Goal: Task Accomplishment & Management: Complete application form

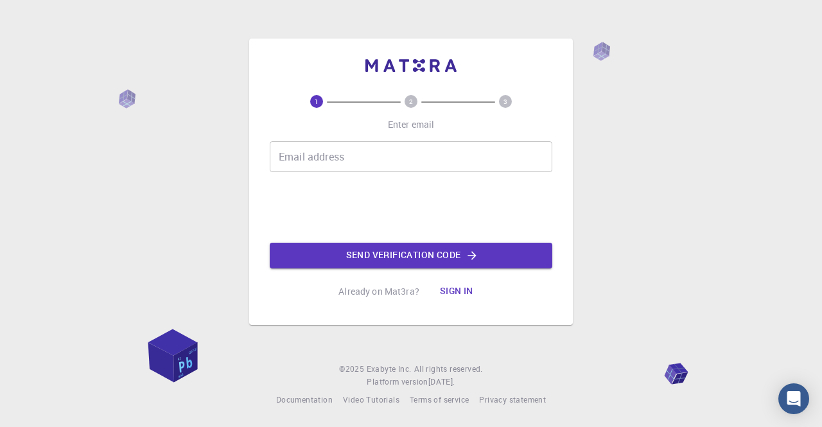
click at [397, 139] on div "1 2 3 Enter email Email address Email address Send verification code Already on…" at bounding box center [411, 199] width 282 height 209
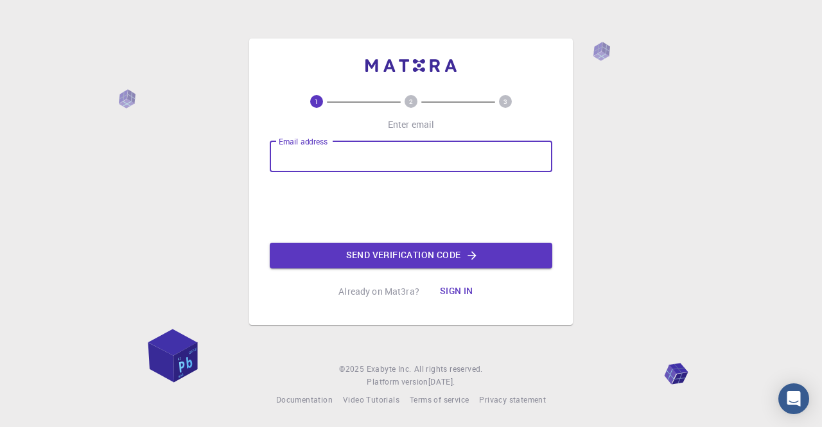
click at [386, 152] on input "Email address" at bounding box center [411, 156] width 282 height 31
type input "[EMAIL_ADDRESS][DOMAIN_NAME]"
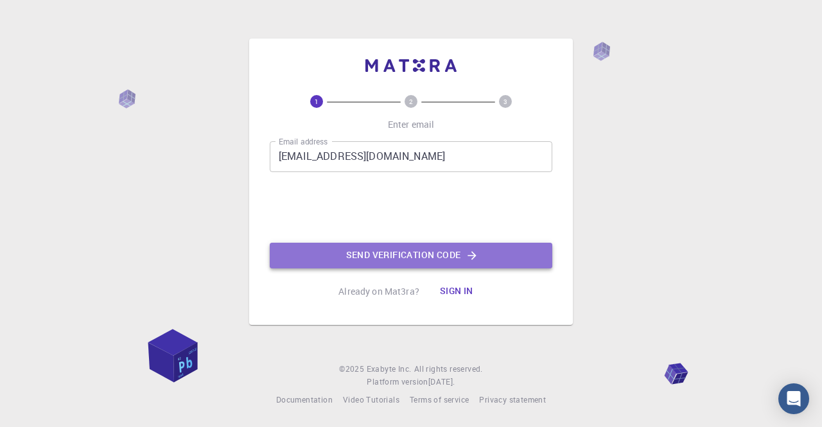
click at [340, 256] on button "Send verification code" at bounding box center [411, 256] width 282 height 26
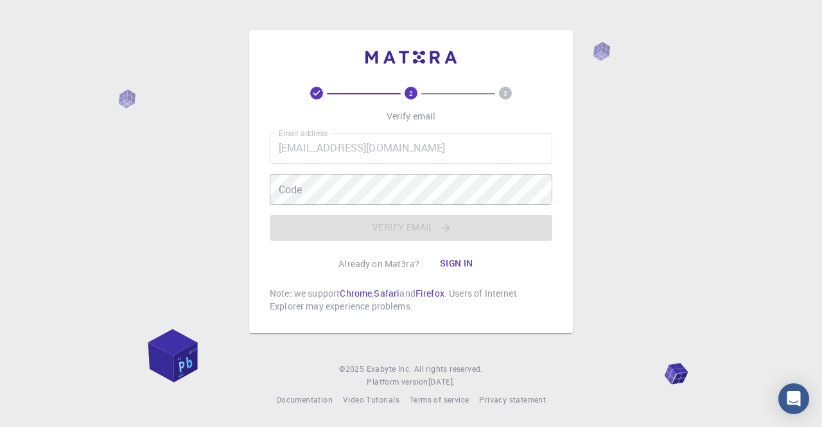
click at [311, 173] on div "Email address [EMAIL_ADDRESS][DOMAIN_NAME] Email address Code Code Verify email" at bounding box center [411, 187] width 282 height 108
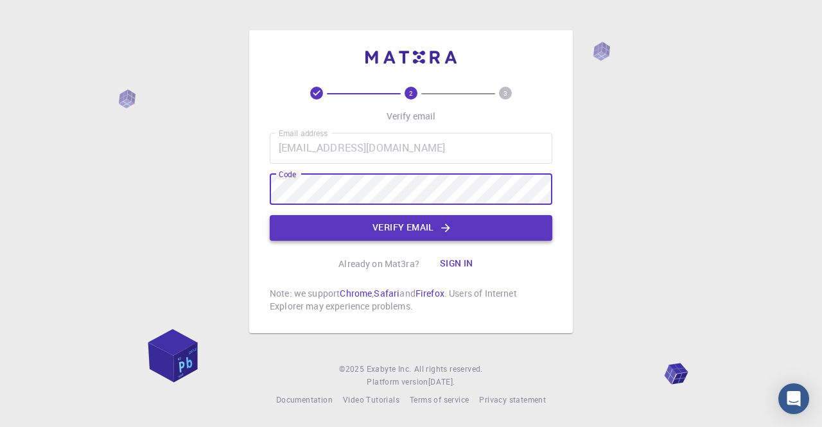
click at [388, 230] on button "Verify email" at bounding box center [411, 228] width 282 height 26
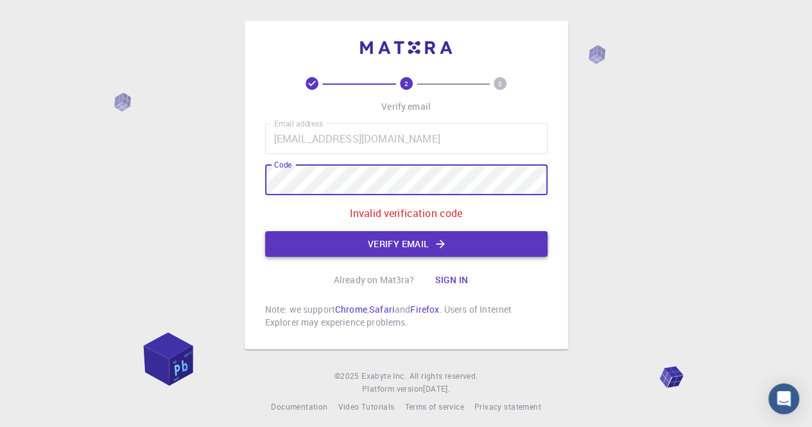
click at [433, 249] on button "Verify email" at bounding box center [406, 244] width 282 height 26
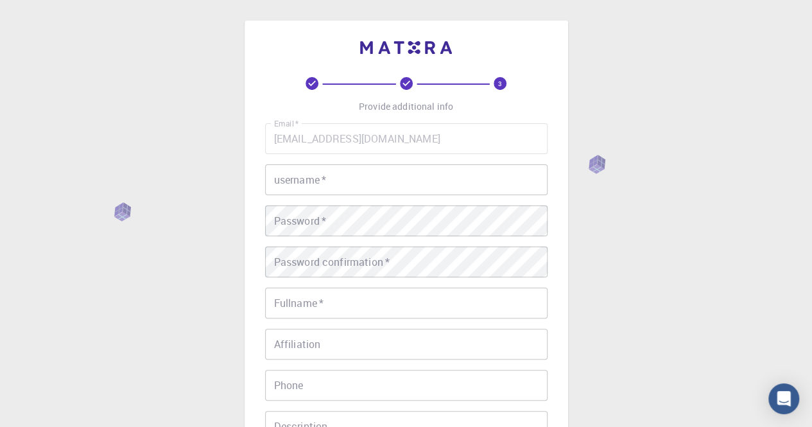
click at [460, 184] on input "username   *" at bounding box center [406, 179] width 282 height 31
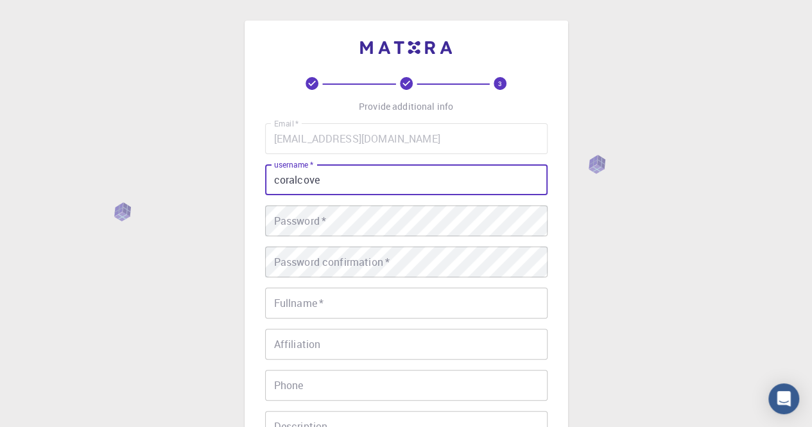
type input "coralcove"
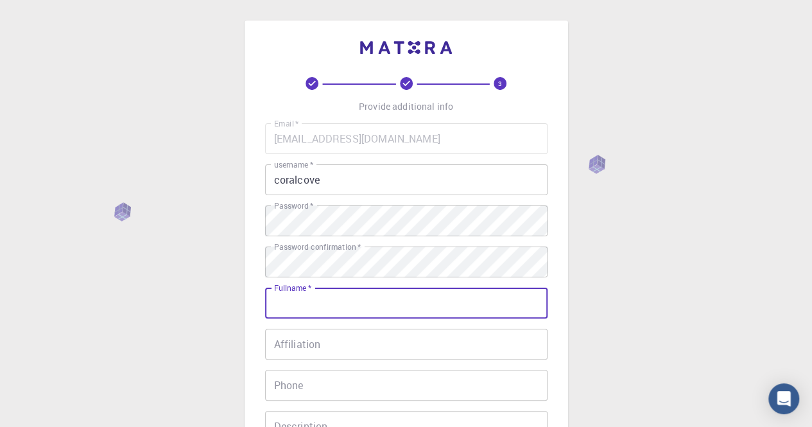
click at [378, 295] on input "Fullname   *" at bounding box center [406, 303] width 282 height 31
type input "[PERSON_NAME]"
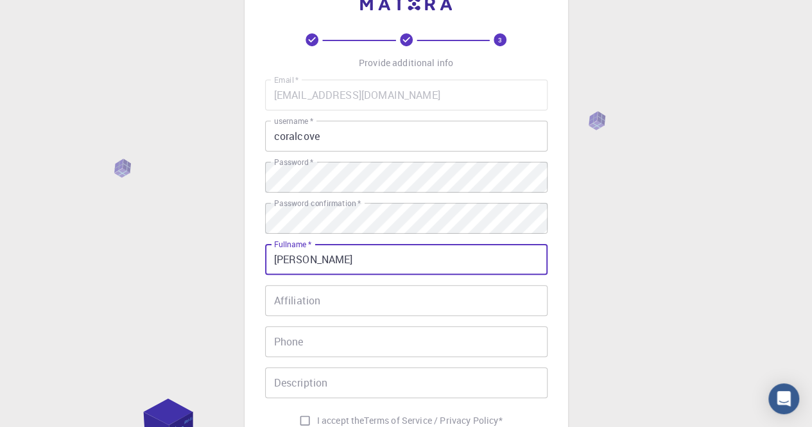
scroll to position [64, 0]
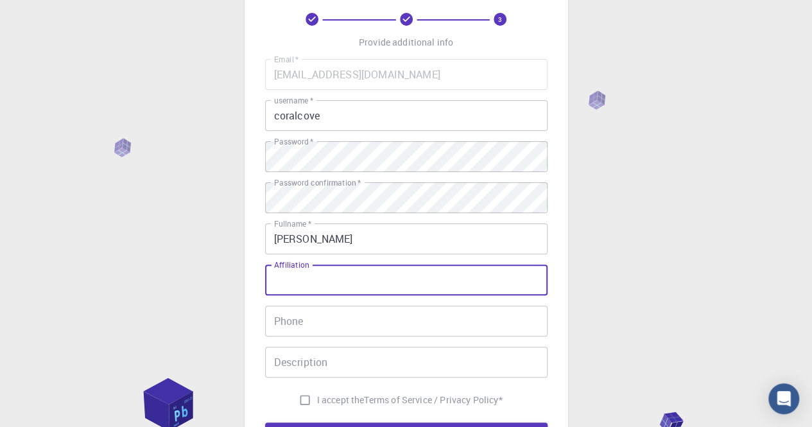
click at [427, 272] on input "Affiliation" at bounding box center [406, 279] width 282 height 31
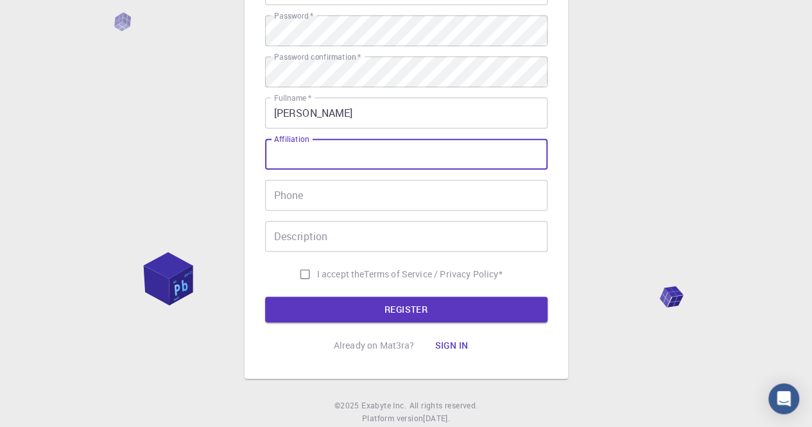
scroll to position [193, 0]
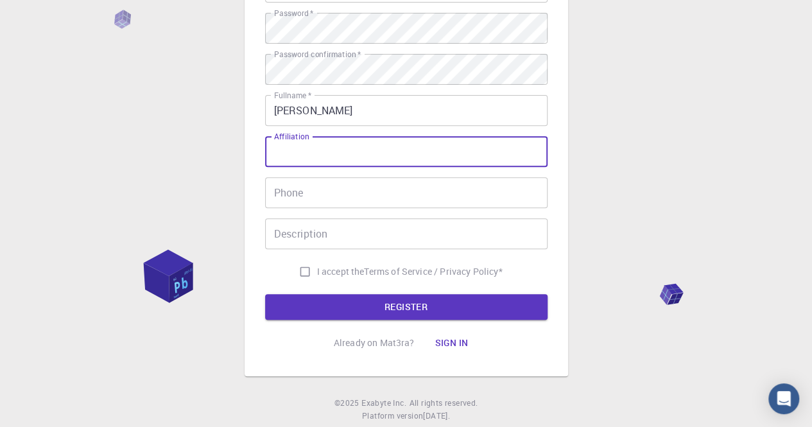
click at [302, 271] on input "I accept the Terms of Service / Privacy Policy *" at bounding box center [305, 271] width 24 height 24
checkbox input "true"
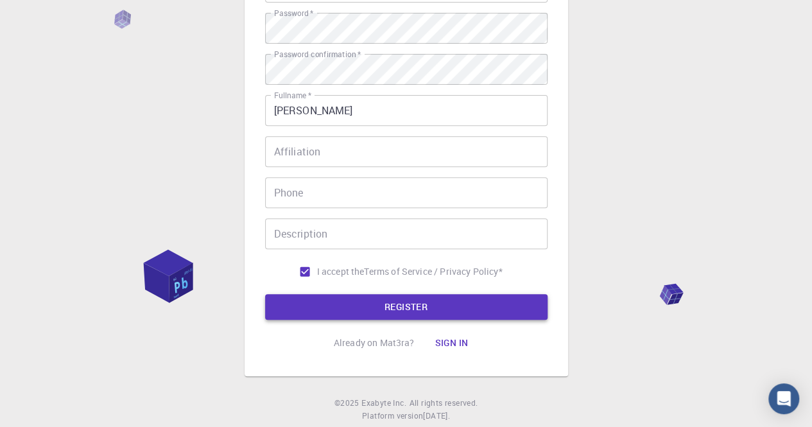
click at [340, 302] on button "REGISTER" at bounding box center [406, 307] width 282 height 26
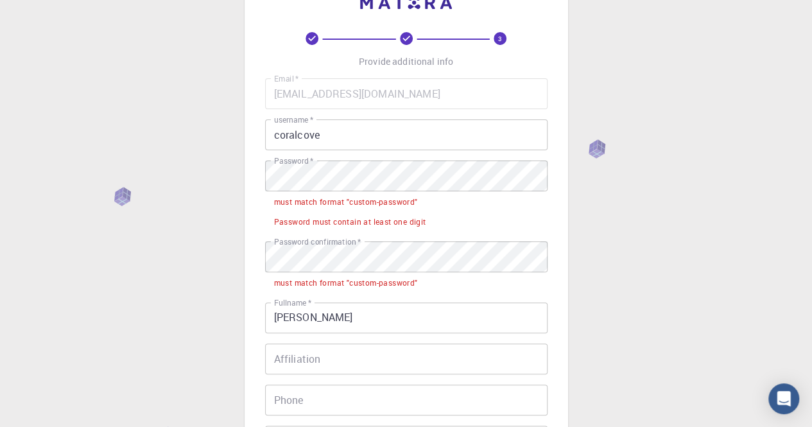
scroll to position [0, 0]
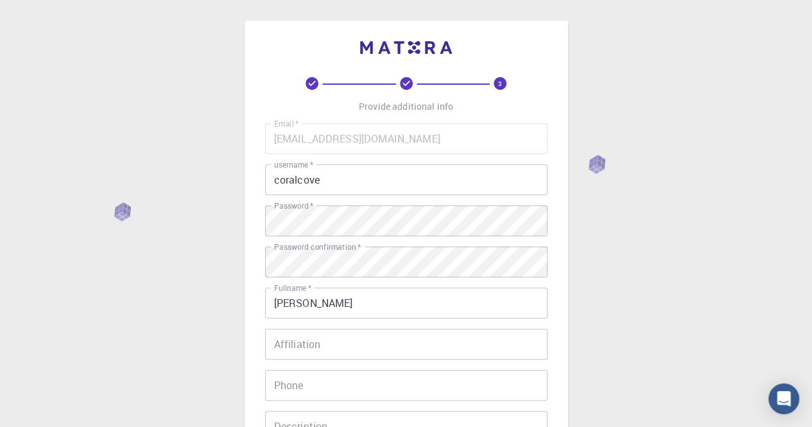
click at [650, 280] on div "3 Provide additional info Email   * [EMAIL_ADDRESS][DOMAIN_NAME] Email   * user…" at bounding box center [406, 326] width 812 height 653
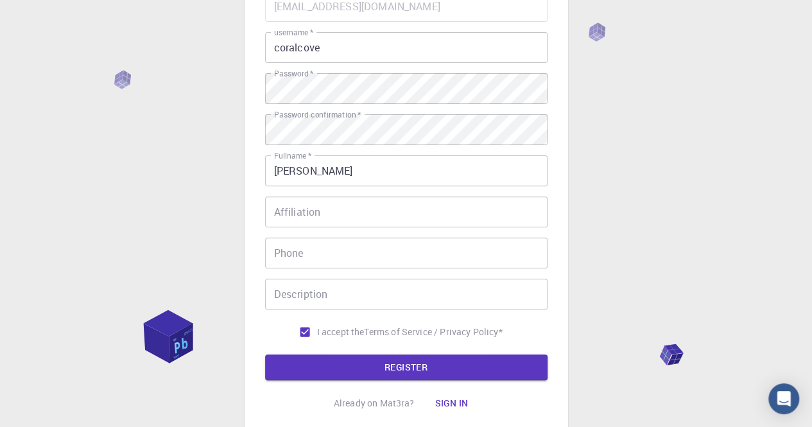
scroll to position [193, 0]
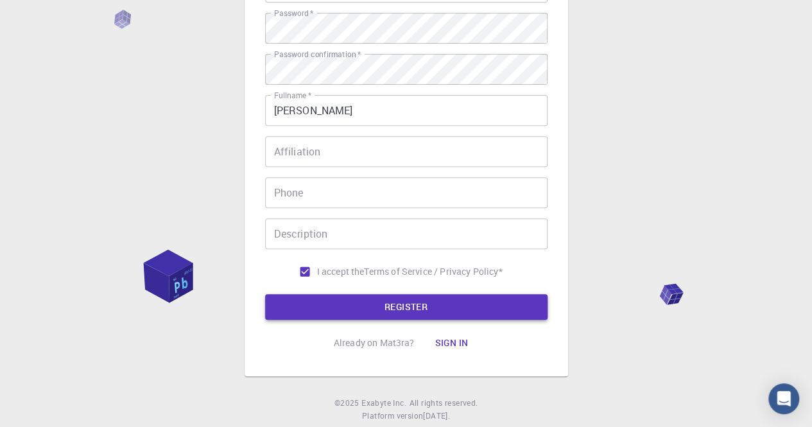
click at [467, 313] on button "REGISTER" at bounding box center [406, 307] width 282 height 26
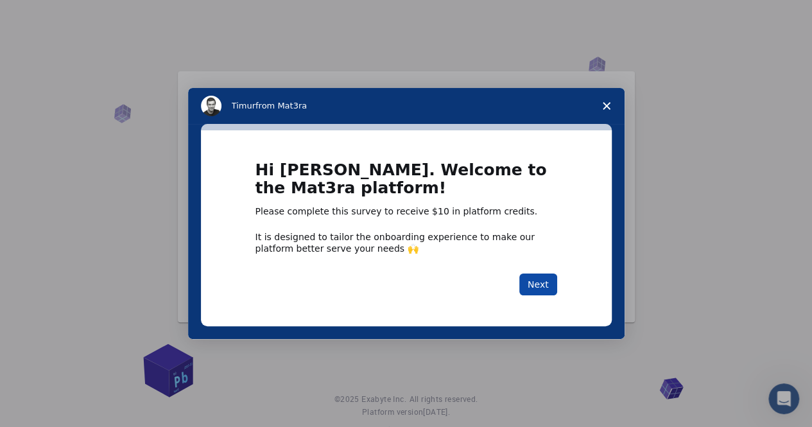
click at [547, 288] on button "Next" at bounding box center [538, 284] width 38 height 22
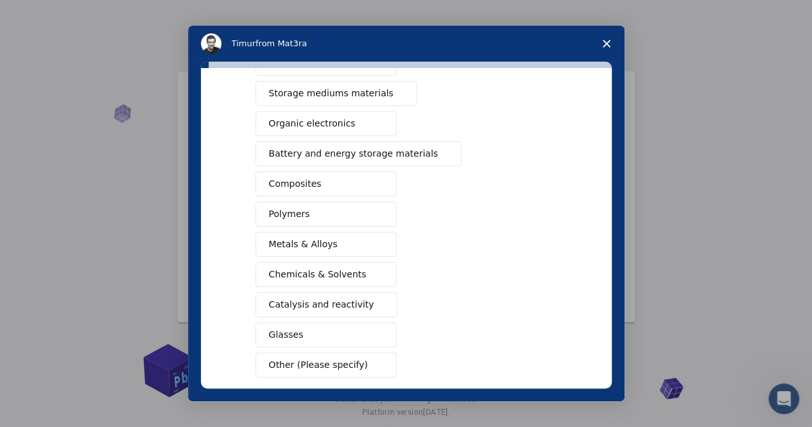
scroll to position [187, 0]
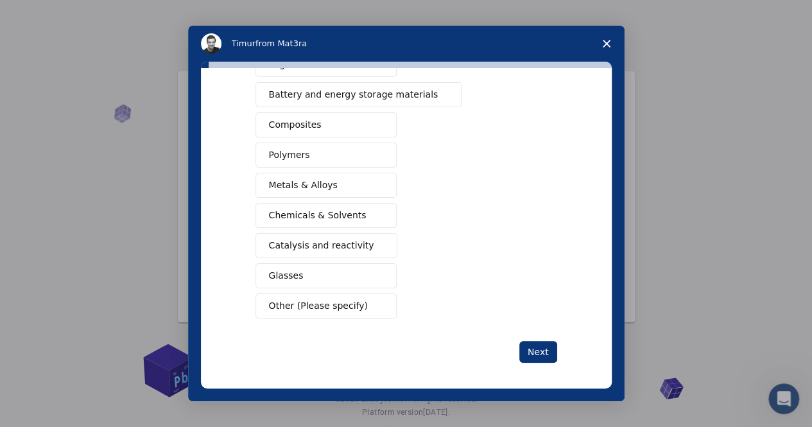
click at [336, 302] on span "Other (Please specify)" at bounding box center [318, 305] width 99 height 13
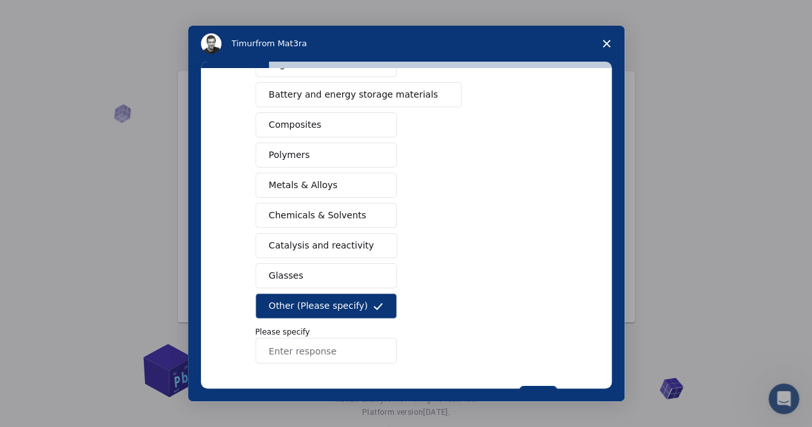
click at [320, 346] on input "Enter response" at bounding box center [325, 351] width 141 height 26
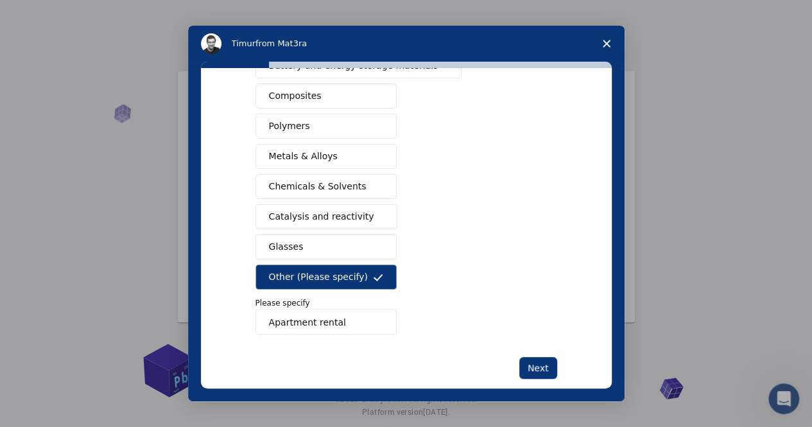
scroll to position [232, 0]
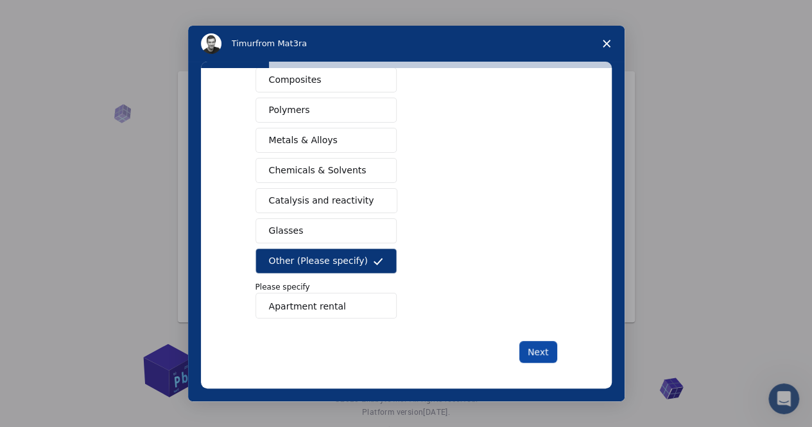
type input "Apartment rental"
click at [533, 356] on button "Next" at bounding box center [538, 352] width 38 height 22
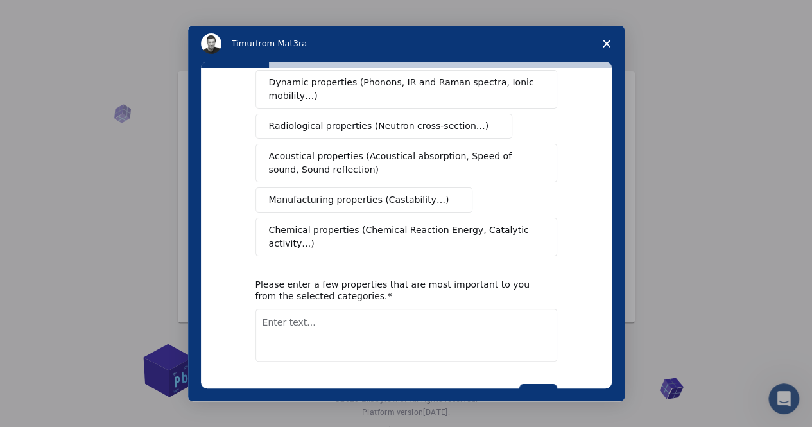
scroll to position [254, 0]
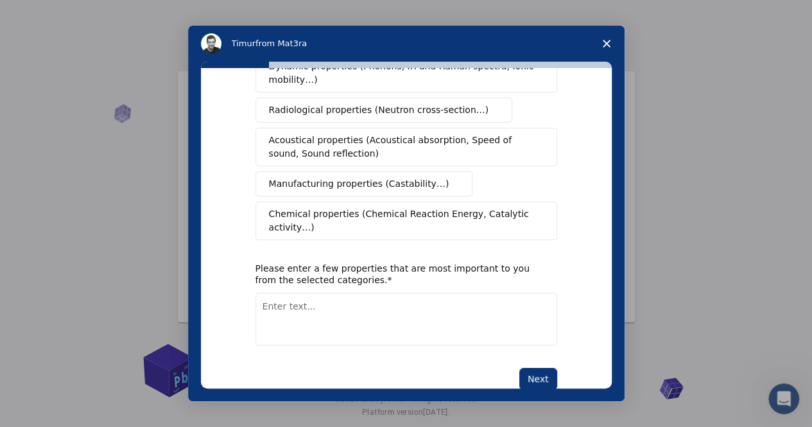
click at [737, 164] on div "Intercom messenger" at bounding box center [406, 213] width 812 height 427
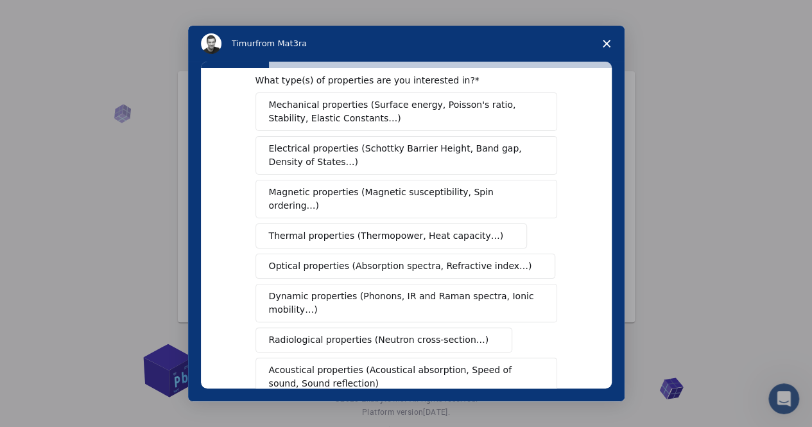
scroll to position [0, 0]
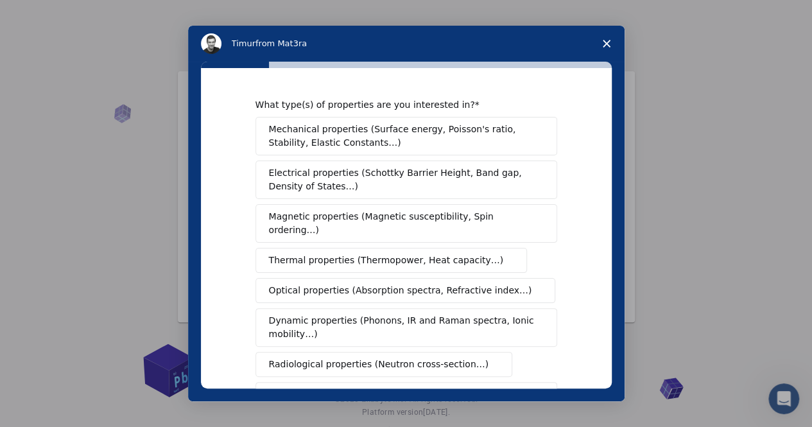
click at [609, 40] on polygon "Close survey" at bounding box center [607, 44] width 8 height 8
